Goal: Communication & Community: Answer question/provide support

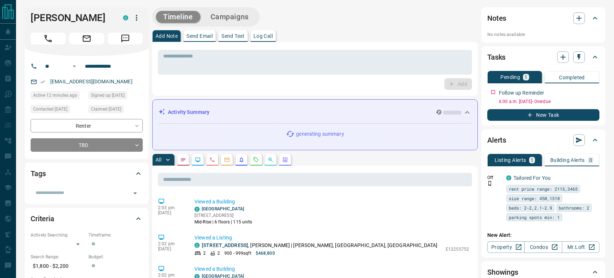
click at [192, 32] on button "Send Email" at bounding box center [199, 36] width 32 height 12
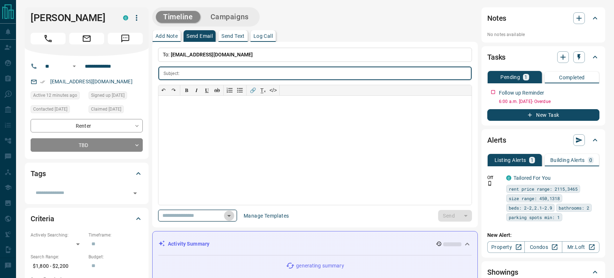
click at [234, 215] on button "Open" at bounding box center [229, 216] width 10 height 10
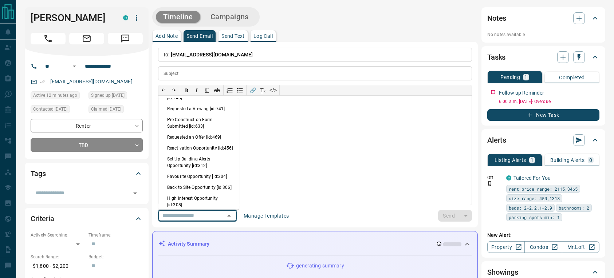
scroll to position [437, 0]
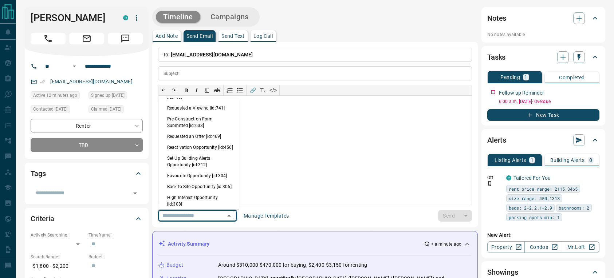
click at [185, 192] on li "Back to Site Opportunity [id:306]" at bounding box center [198, 186] width 80 height 11
type input "**********"
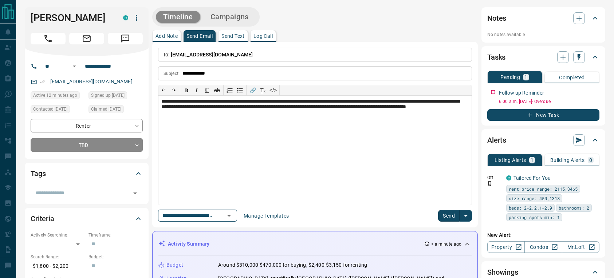
click at [445, 215] on button "Send" at bounding box center [448, 216] width 21 height 12
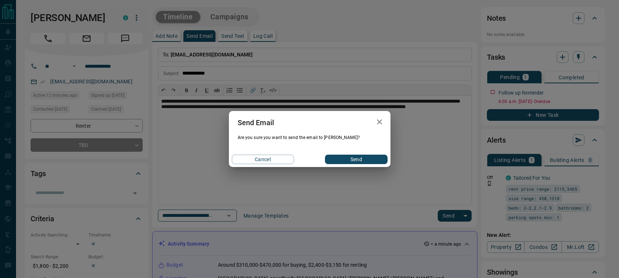
click at [342, 152] on div "Cancel Send" at bounding box center [310, 159] width 162 height 15
click at [348, 159] on button "Send" at bounding box center [356, 159] width 62 height 9
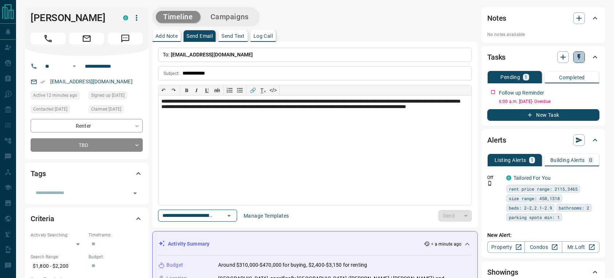
click at [575, 58] on icon "button" at bounding box center [578, 56] width 7 height 7
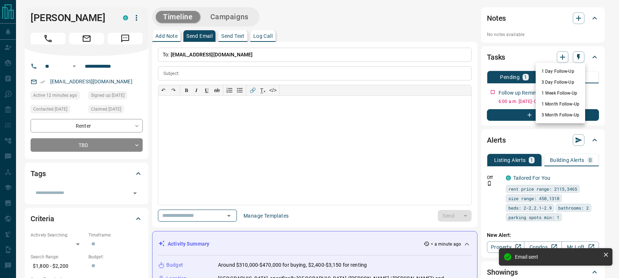
click at [571, 71] on li "1 Day Follow-Up" at bounding box center [560, 71] width 49 height 11
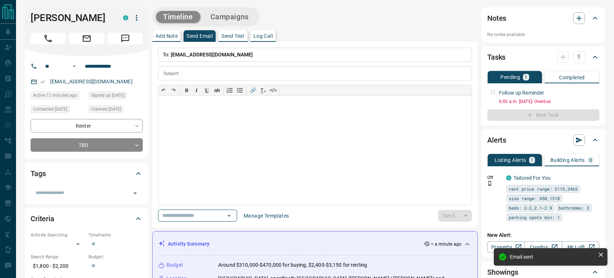
click at [492, 94] on div "Follow up Reminder 6:00 a.m. [DATE] - Overdue" at bounding box center [543, 95] width 112 height 19
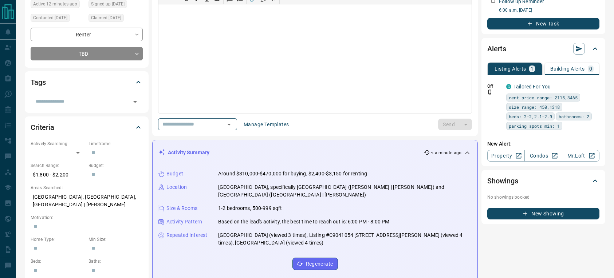
scroll to position [0, 0]
